Goal: Find specific page/section: Find specific page/section

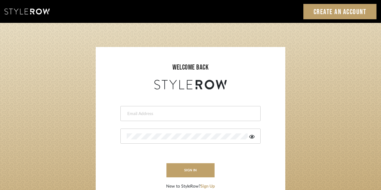
click at [146, 114] on input "email" at bounding box center [190, 114] width 126 height 6
type input "acarobrese@gmail.com"
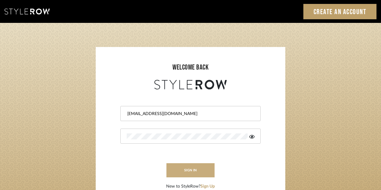
click at [188, 170] on button "sign in" at bounding box center [190, 170] width 48 height 14
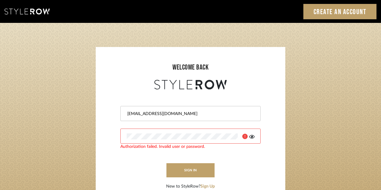
click at [173, 139] on div at bounding box center [190, 135] width 140 height 15
click at [139, 136] on div at bounding box center [190, 135] width 140 height 15
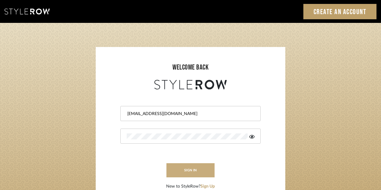
click at [187, 170] on button "sign in" at bounding box center [190, 170] width 48 height 14
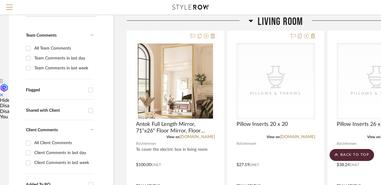
scroll to position [79, 0]
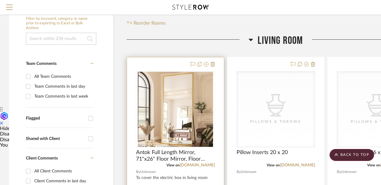
click at [184, 108] on img "0" at bounding box center [175, 109] width 75 height 75
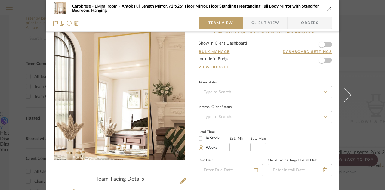
scroll to position [0, 0]
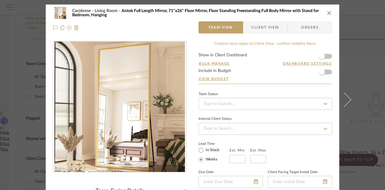
click at [257, 33] on div "Carobrese Living Room Antok Full Length Mirror, 71"x26" Floor Mirror, Floor Sta…" at bounding box center [193, 21] width 294 height 32
click at [257, 28] on span "Client View" at bounding box center [265, 27] width 28 height 12
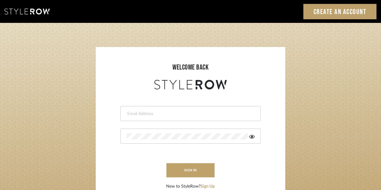
click at [154, 116] on input "email" at bounding box center [190, 114] width 126 height 6
type input "acarobrese@gmail.com"
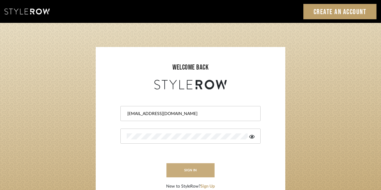
click at [187, 170] on button "sign in" at bounding box center [190, 170] width 48 height 14
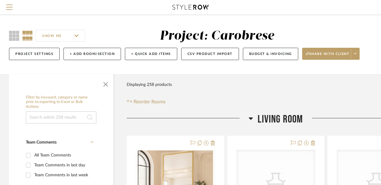
click at [251, 118] on icon at bounding box center [251, 119] width 4 height 2
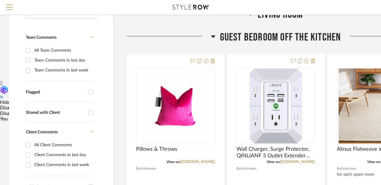
scroll to position [97, 0]
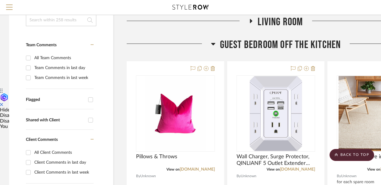
click at [211, 45] on icon at bounding box center [213, 43] width 5 height 7
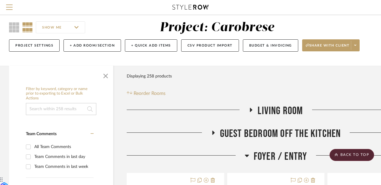
scroll to position [0, 0]
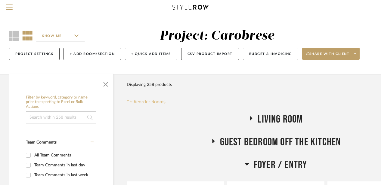
click at [127, 103] on icon at bounding box center [128, 101] width 3 height 3
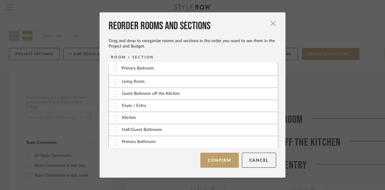
drag, startPoint x: 127, startPoint y: 107, endPoint x: 129, endPoint y: 69, distance: 37.7
click at [129, 69] on div "Primary Bedroom" at bounding box center [138, 69] width 32 height 6
click at [218, 162] on button "Confirm" at bounding box center [219, 160] width 38 height 15
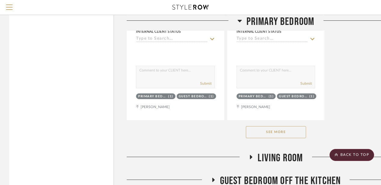
scroll to position [828, 0]
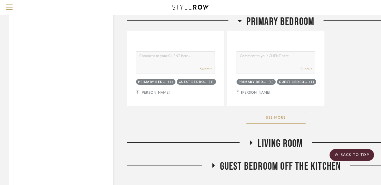
click at [277, 121] on button "See More" at bounding box center [276, 118] width 60 height 12
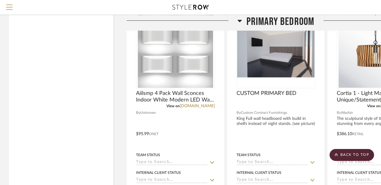
scroll to position [928, 0]
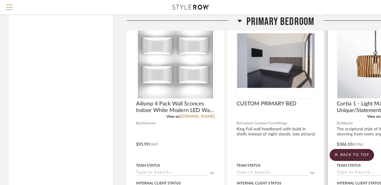
click at [371, 68] on div at bounding box center [376, 61] width 79 height 76
click at [371, 68] on img "0" at bounding box center [375, 60] width 75 height 75
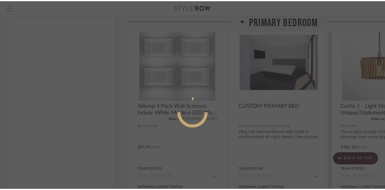
scroll to position [0, 0]
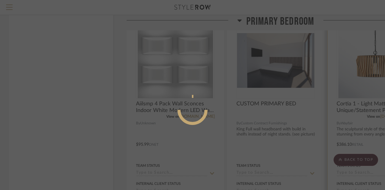
click at [371, 68] on div at bounding box center [192, 95] width 385 height 190
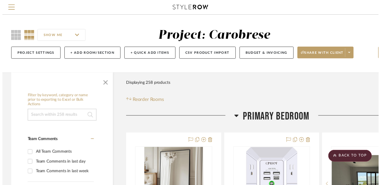
scroll to position [928, 0]
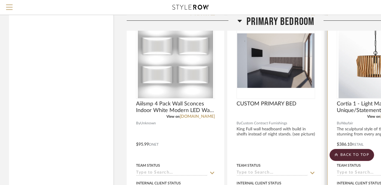
click at [365, 68] on img "0" at bounding box center [375, 60] width 75 height 75
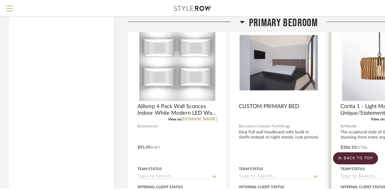
scroll to position [0, 0]
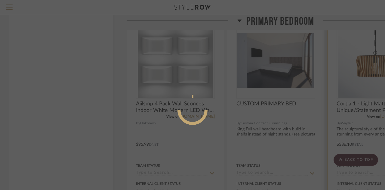
click at [365, 68] on div at bounding box center [192, 95] width 385 height 190
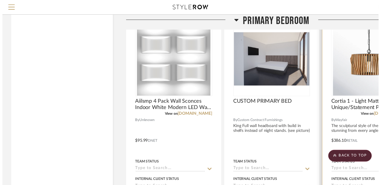
scroll to position [928, 0]
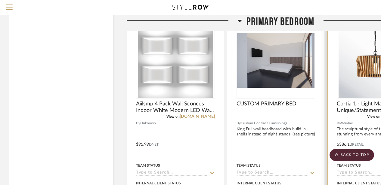
click at [365, 68] on img "0" at bounding box center [375, 60] width 75 height 75
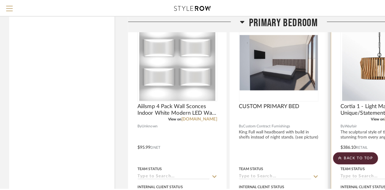
scroll to position [0, 0]
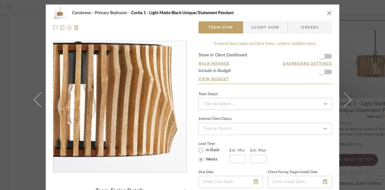
click at [130, 119] on img "0" at bounding box center [119, 107] width 131 height 131
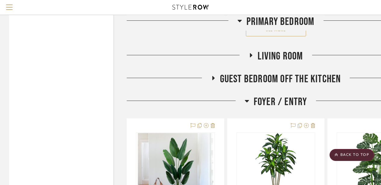
scroll to position [871, 0]
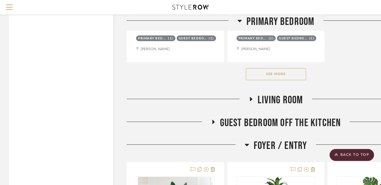
click at [279, 78] on button "See More" at bounding box center [276, 74] width 60 height 12
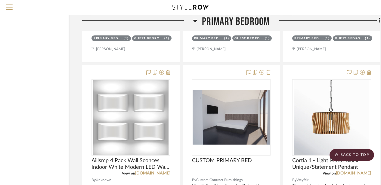
scroll to position [871, 52]
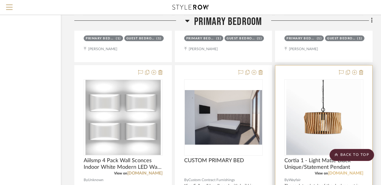
click at [346, 175] on link "[DOMAIN_NAME]" at bounding box center [345, 173] width 35 height 4
